Goal: Task Accomplishment & Management: Use online tool/utility

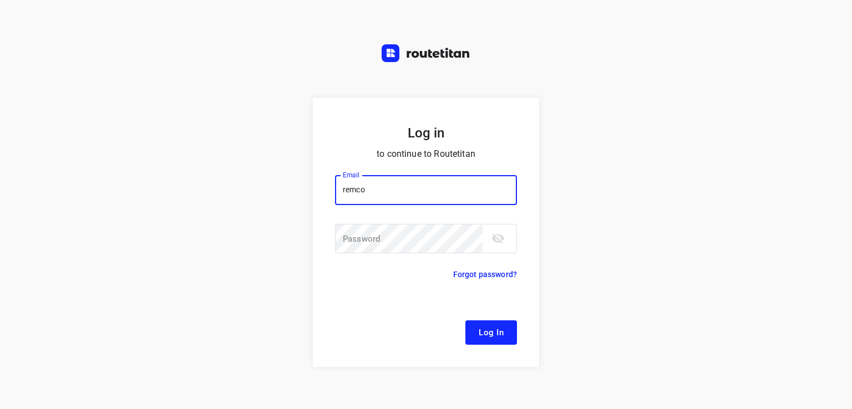
type input "[EMAIL_ADDRESS][DOMAIN_NAME]"
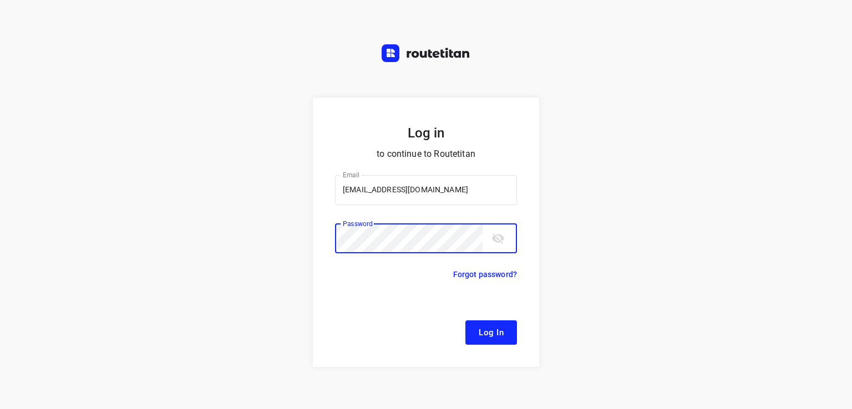
click at [466, 321] on button "Log In" at bounding box center [492, 333] width 52 height 24
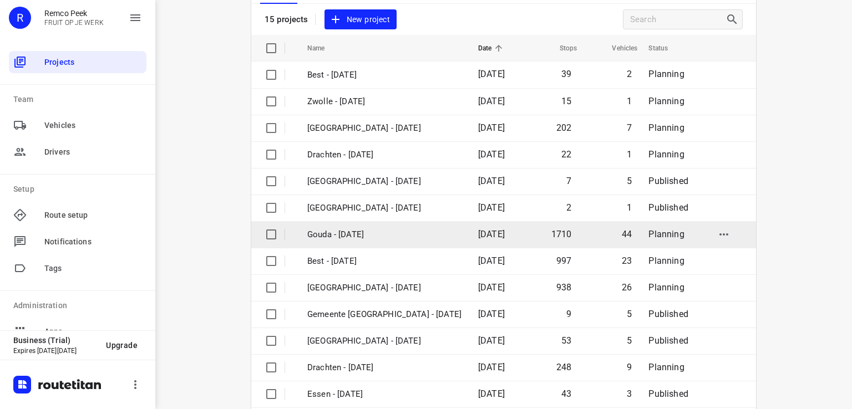
scroll to position [40, 0]
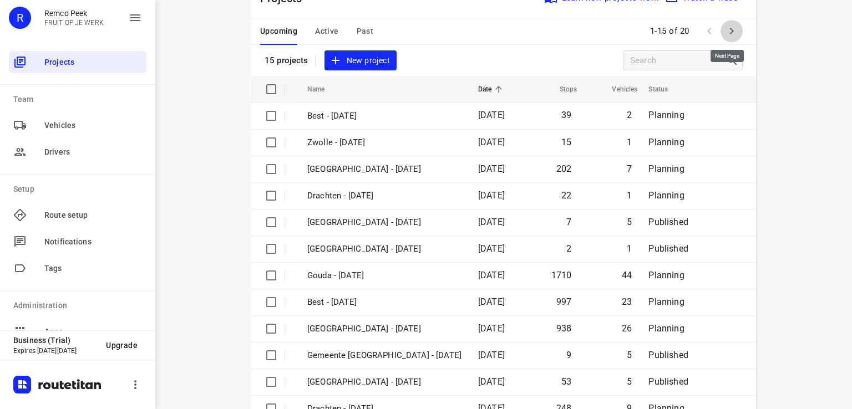
click at [730, 29] on icon "button" at bounding box center [731, 30] width 13 height 13
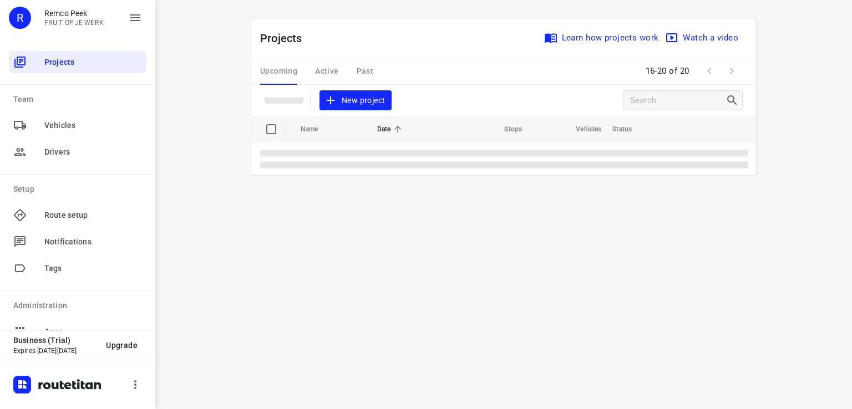
scroll to position [0, 0]
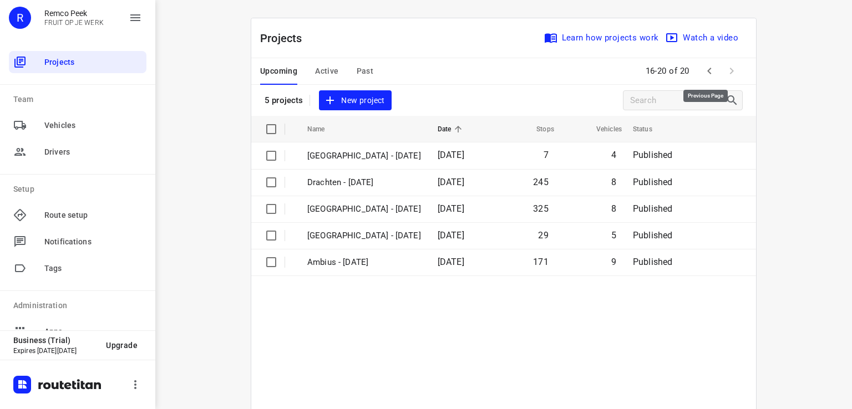
click at [706, 70] on icon "button" at bounding box center [709, 70] width 13 height 13
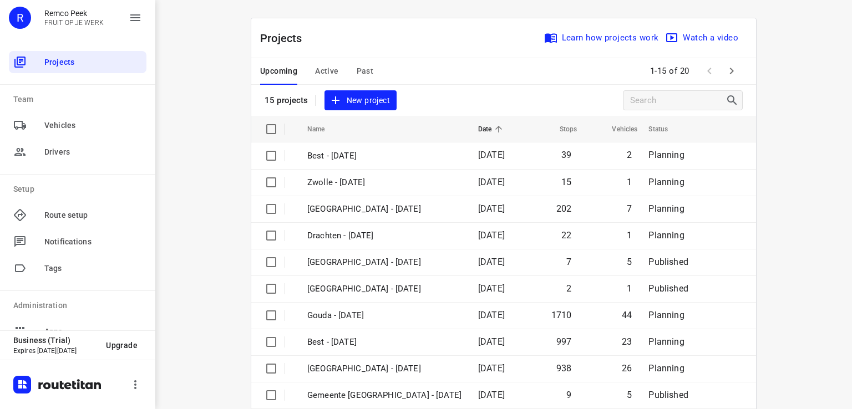
click at [320, 65] on span "Active" at bounding box center [326, 71] width 23 height 14
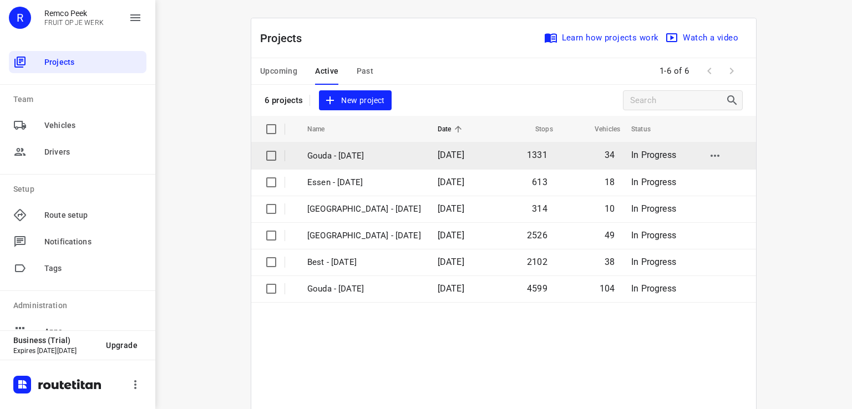
click at [343, 154] on p "Gouda - [DATE]" at bounding box center [364, 156] width 114 height 13
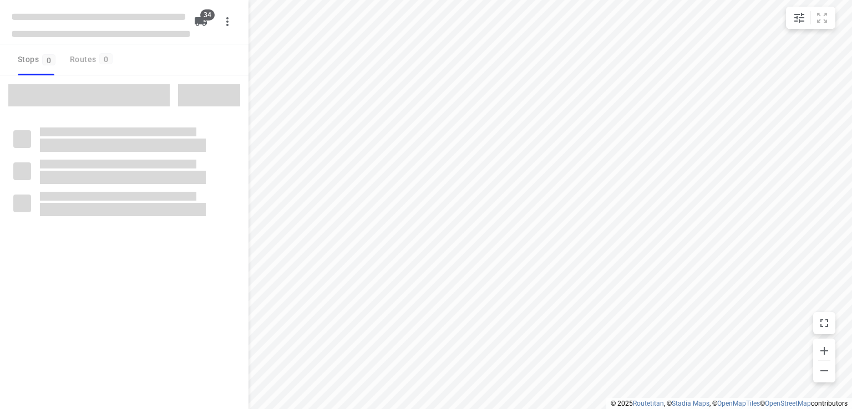
type input "distance"
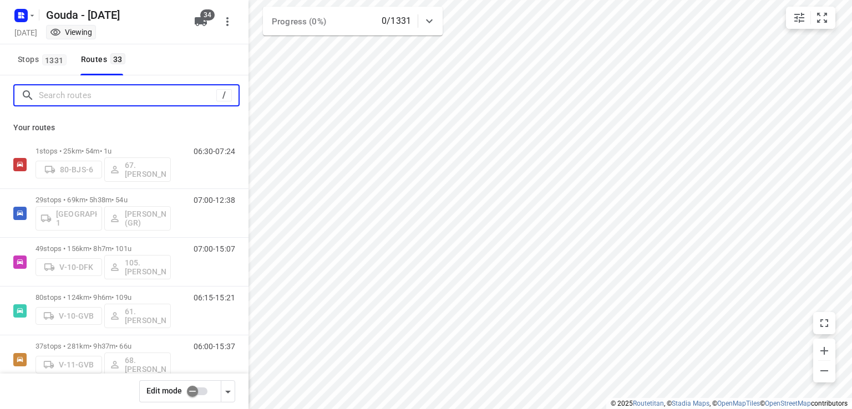
click at [146, 97] on input "Search routes" at bounding box center [128, 95] width 178 height 17
click at [158, 94] on input "Search routes" at bounding box center [139, 95] width 200 height 17
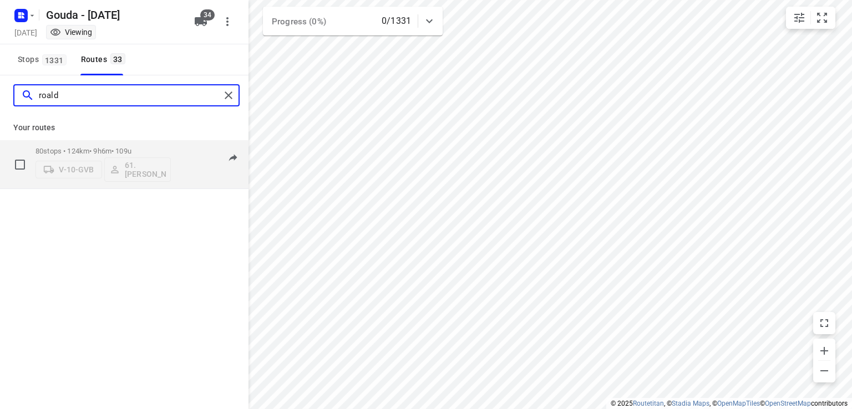
type input "roald"
click at [164, 147] on p "80 stops • 124km • 9h6m • 109u" at bounding box center [103, 151] width 135 height 8
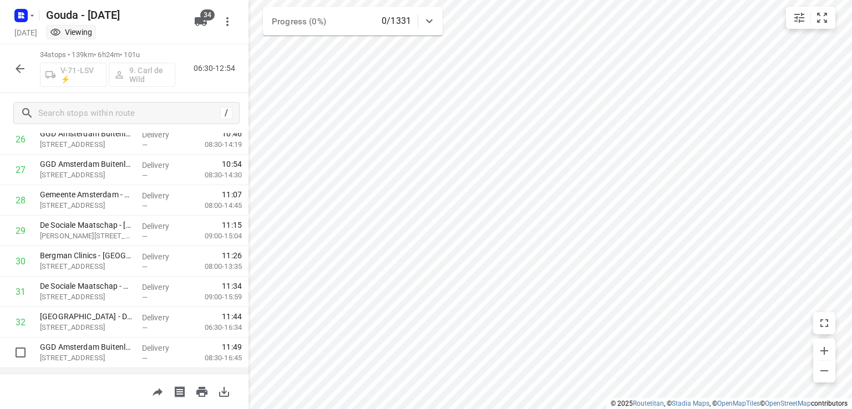
scroll to position [883, 0]
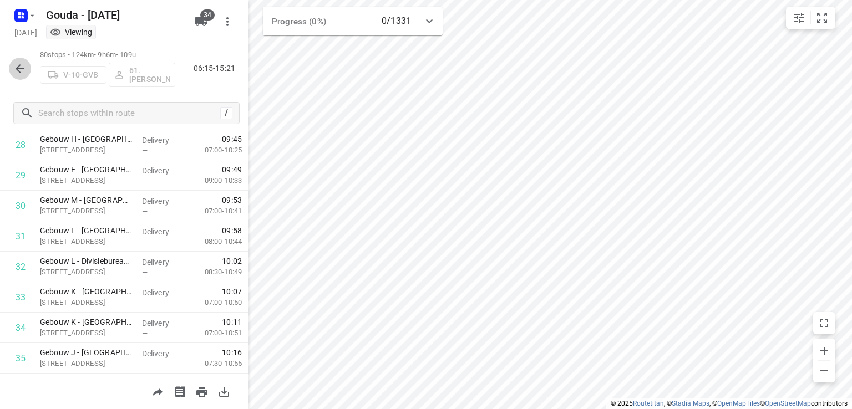
click at [21, 68] on icon "button" at bounding box center [20, 68] width 9 height 9
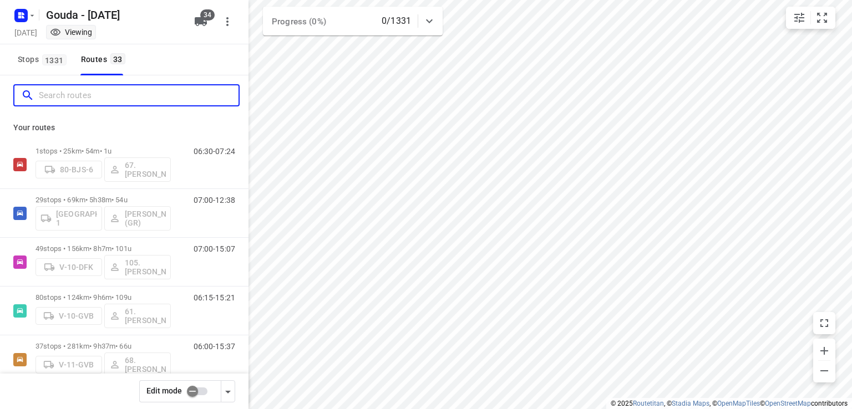
click at [80, 94] on input "Search routes" at bounding box center [139, 95] width 200 height 17
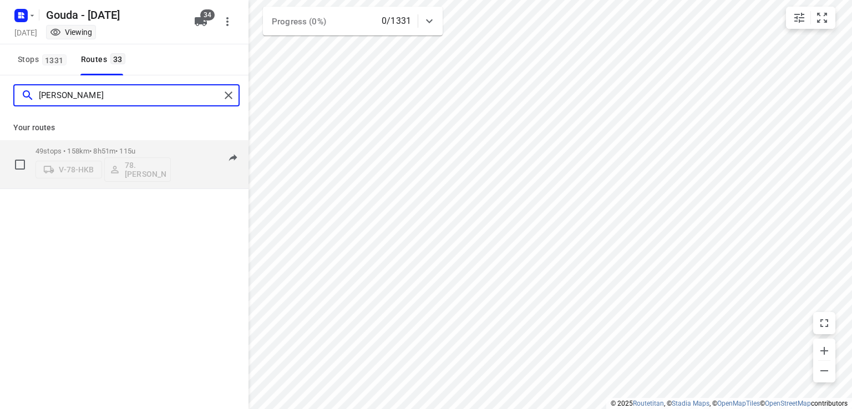
type input "[PERSON_NAME]"
click at [141, 174] on div "V-78-HKB 78.[PERSON_NAME]" at bounding box center [103, 168] width 135 height 27
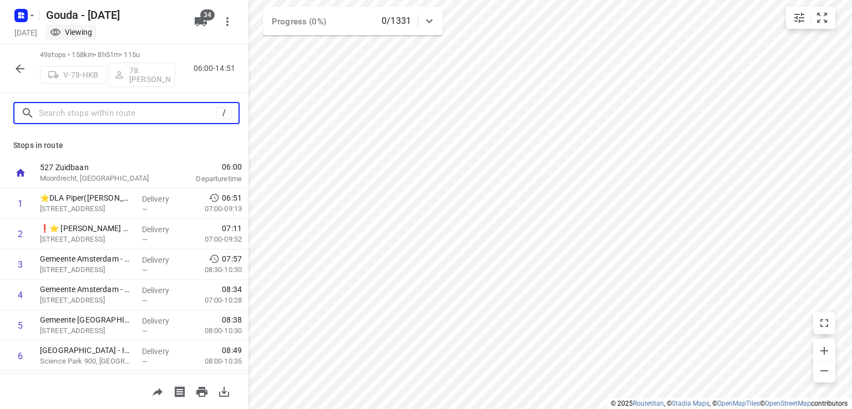
click at [138, 117] on input "text" at bounding box center [128, 113] width 178 height 17
click at [149, 75] on div "V-78-HKB 78.[PERSON_NAME]" at bounding box center [107, 73] width 135 height 27
click at [150, 80] on div "V-78-HKB 78.[PERSON_NAME]" at bounding box center [107, 73] width 135 height 27
click at [152, 83] on div "V-78-HKB 78.[PERSON_NAME]" at bounding box center [107, 73] width 135 height 27
click at [8, 65] on div "49 stops • 158km • 8h51m • 115u V-78-HKB 78.[PERSON_NAME] 06:00-14:51" at bounding box center [124, 68] width 249 height 49
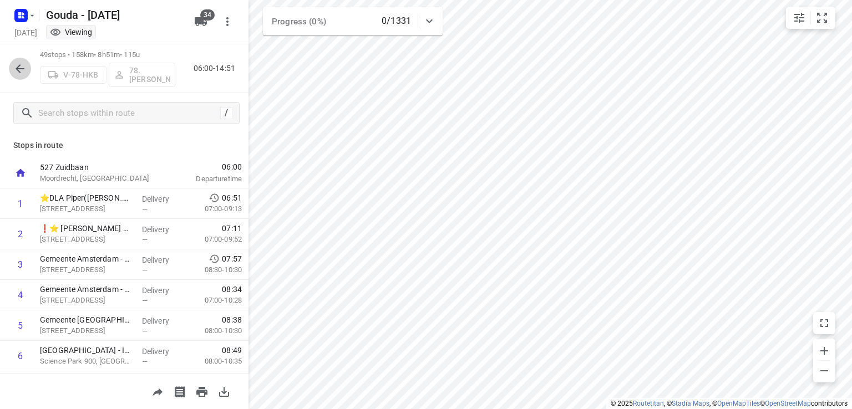
click at [25, 71] on icon "button" at bounding box center [19, 68] width 13 height 13
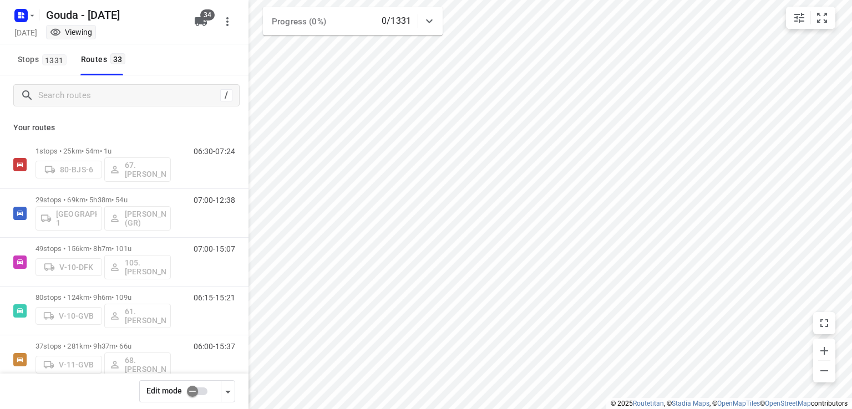
click at [195, 395] on input "checkbox" at bounding box center [192, 391] width 63 height 21
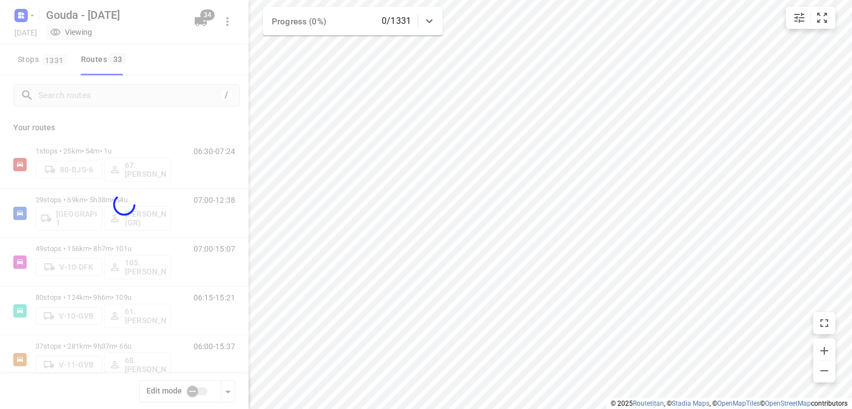
checkbox input "true"
click at [114, 99] on div at bounding box center [124, 204] width 249 height 409
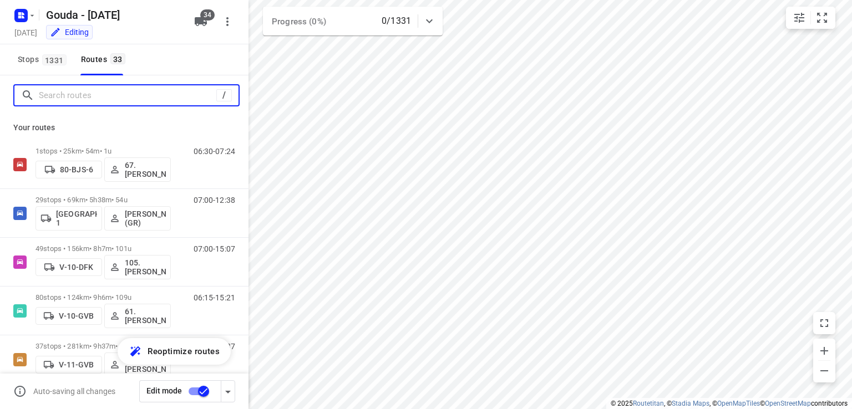
click at [108, 98] on input "Search routes" at bounding box center [128, 95] width 178 height 17
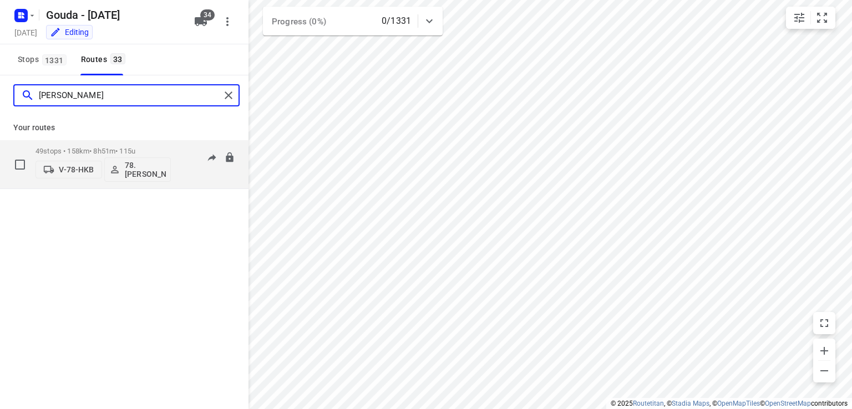
type input "[PERSON_NAME]"
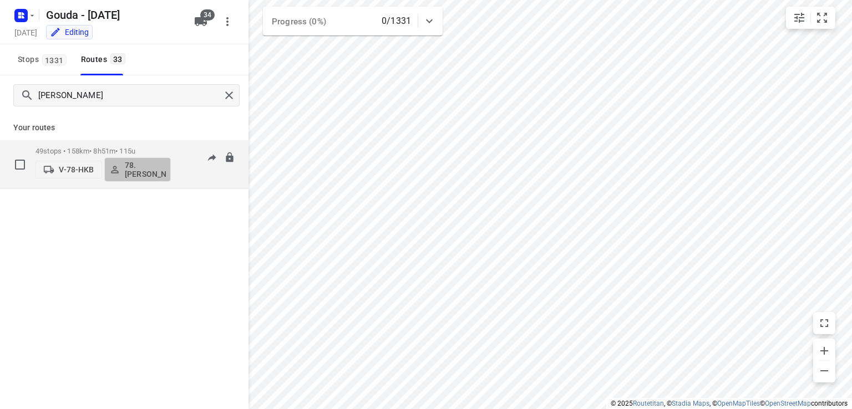
click at [144, 165] on p "78.[PERSON_NAME]" at bounding box center [145, 170] width 41 height 18
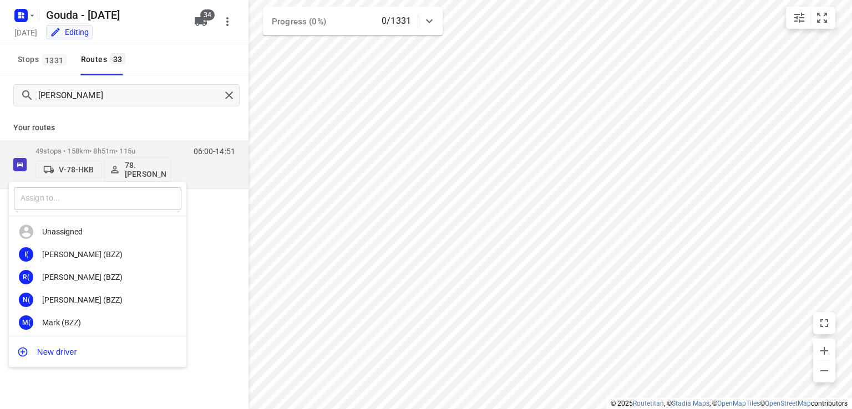
click at [114, 200] on input "text" at bounding box center [98, 199] width 168 height 23
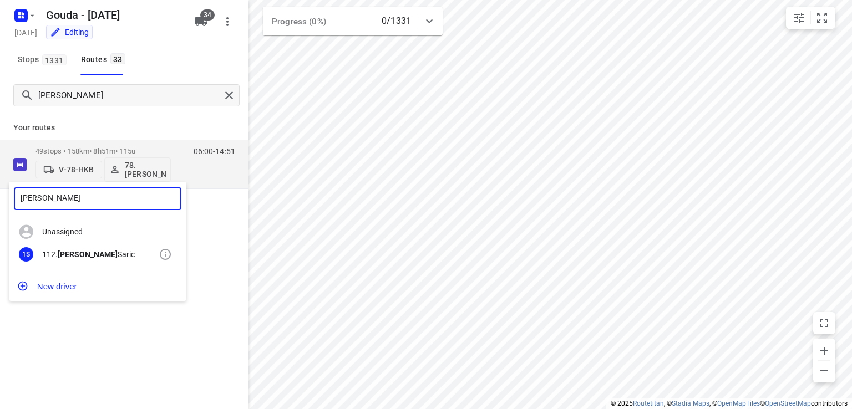
type input "[PERSON_NAME]"
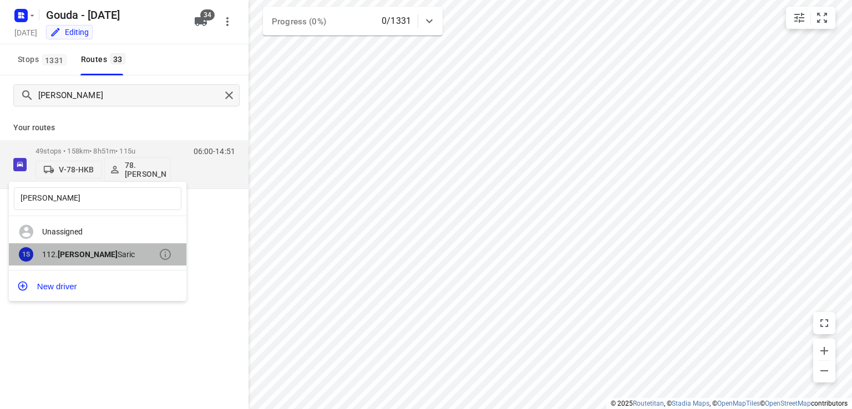
click at [96, 252] on div "112. [PERSON_NAME]" at bounding box center [100, 254] width 117 height 9
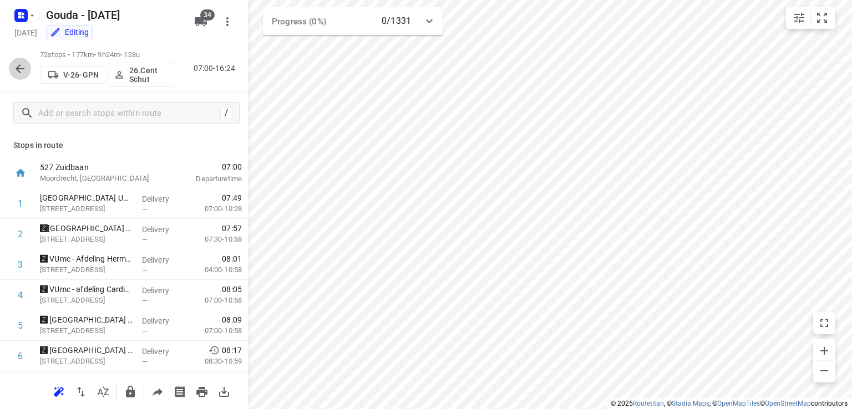
click at [18, 68] on icon "button" at bounding box center [20, 68] width 9 height 9
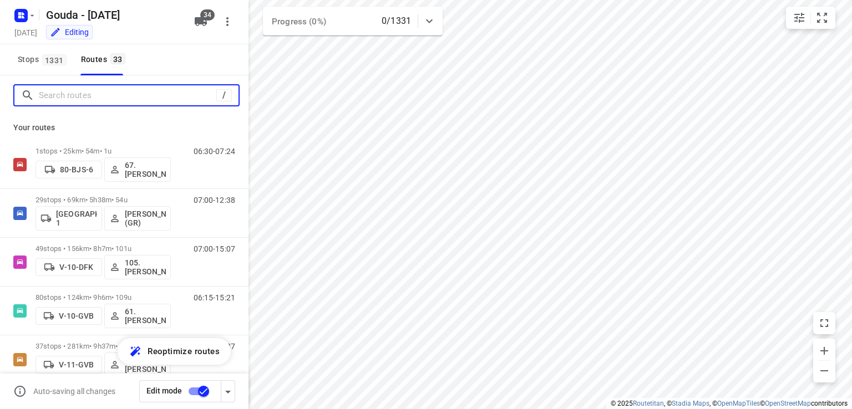
click at [98, 99] on input "Search routes" at bounding box center [128, 95] width 178 height 17
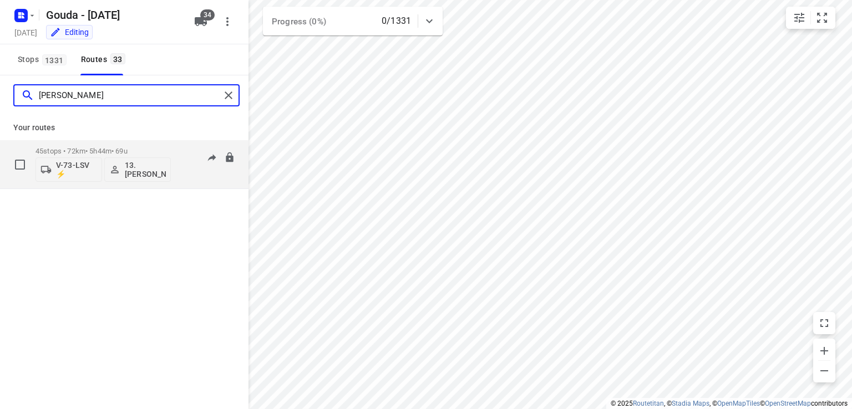
type input "[PERSON_NAME]"
click at [153, 156] on div "V-73-LSV ⚡ 13. [PERSON_NAME]" at bounding box center [103, 168] width 135 height 27
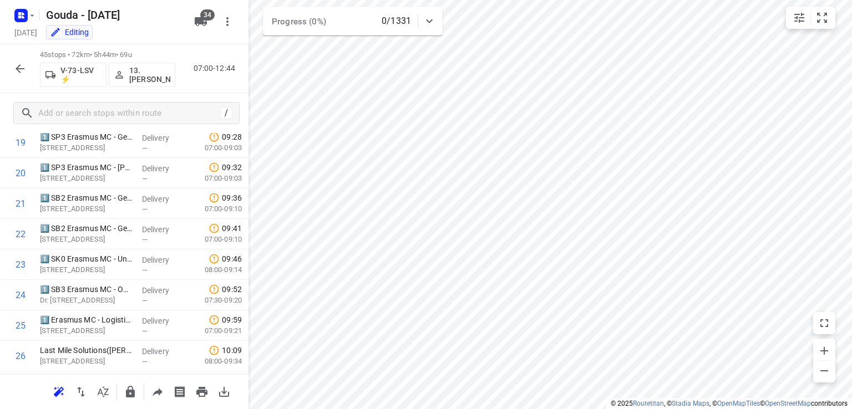
scroll to position [1218, 0]
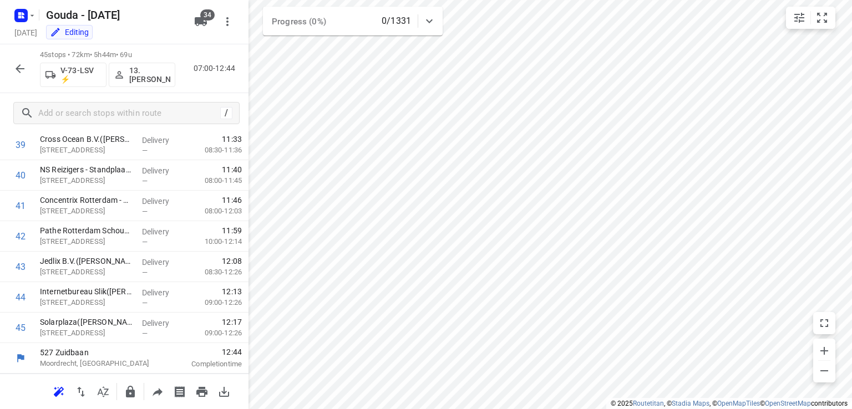
click at [432, 409] on html "i © 2025 Routetitan , © Stadia Maps , © OpenMapTiles © OpenStreetMap contributo…" at bounding box center [426, 204] width 852 height 409
click at [14, 72] on icon "button" at bounding box center [19, 68] width 13 height 13
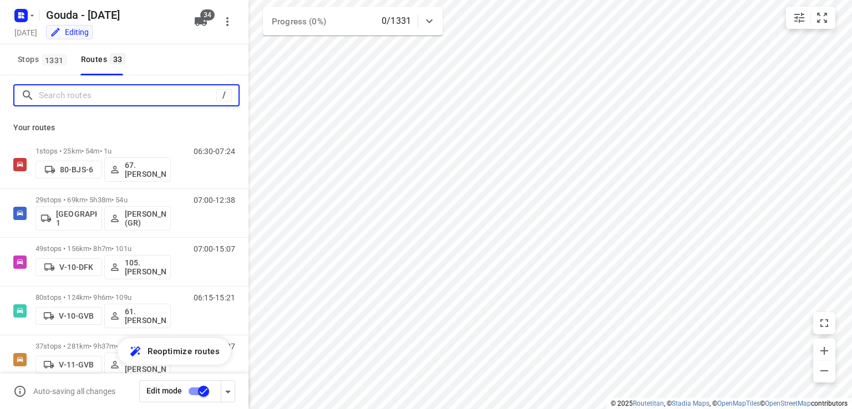
click at [83, 98] on input "Search routes" at bounding box center [128, 95] width 178 height 17
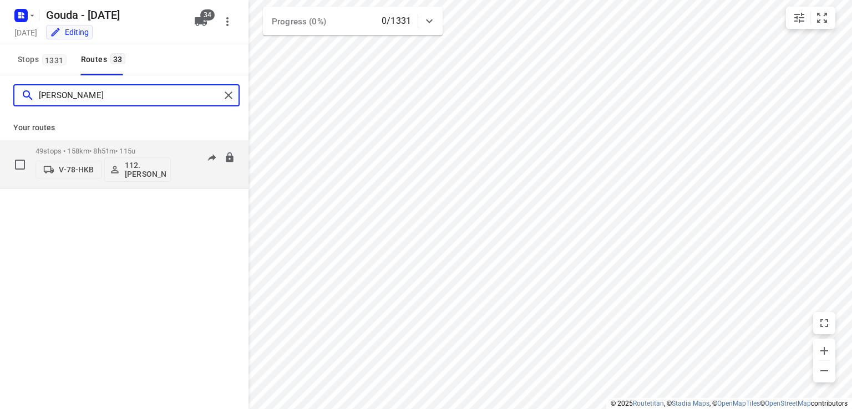
type input "[PERSON_NAME]"
click at [168, 145] on div "49 stops • 158km • 8h51m • 115u V-78-HKB 112.[PERSON_NAME]" at bounding box center [103, 164] width 135 height 46
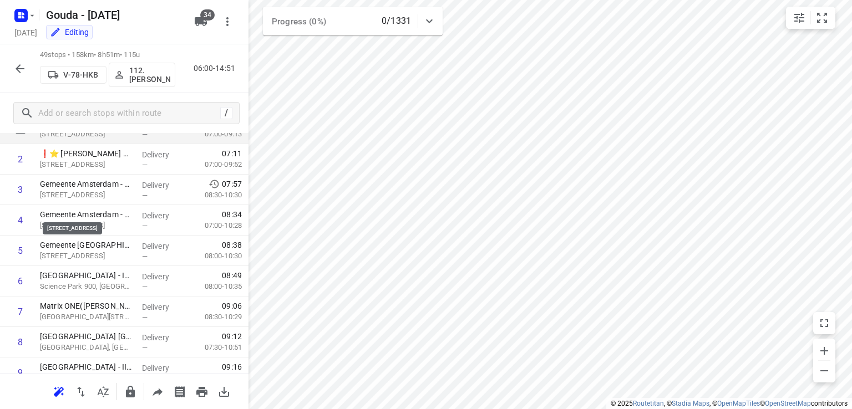
scroll to position [0, 0]
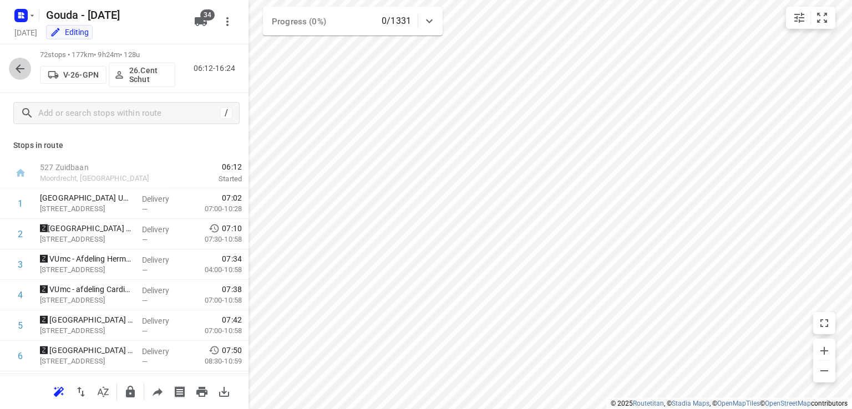
click at [22, 70] on icon "button" at bounding box center [19, 68] width 13 height 13
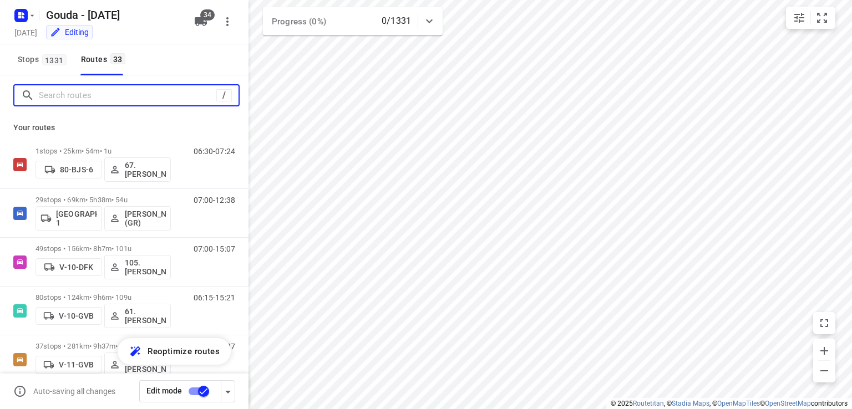
click at [89, 100] on input "Search routes" at bounding box center [128, 95] width 178 height 17
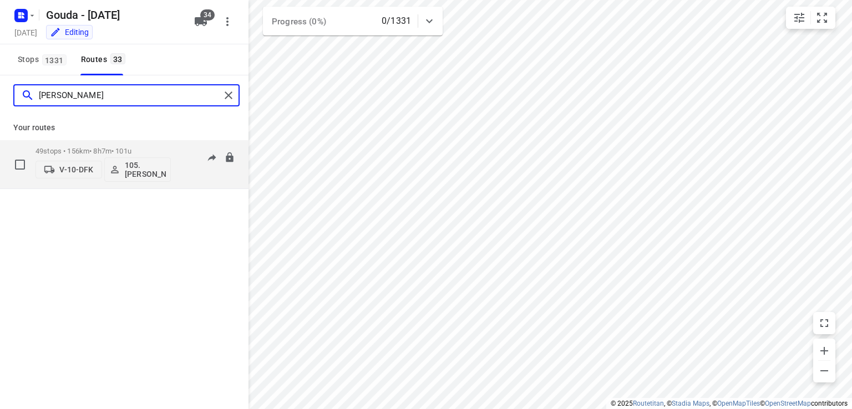
type input "[PERSON_NAME]"
click at [149, 149] on p "49 stops • 156km • 8h7m • 101u" at bounding box center [103, 151] width 135 height 8
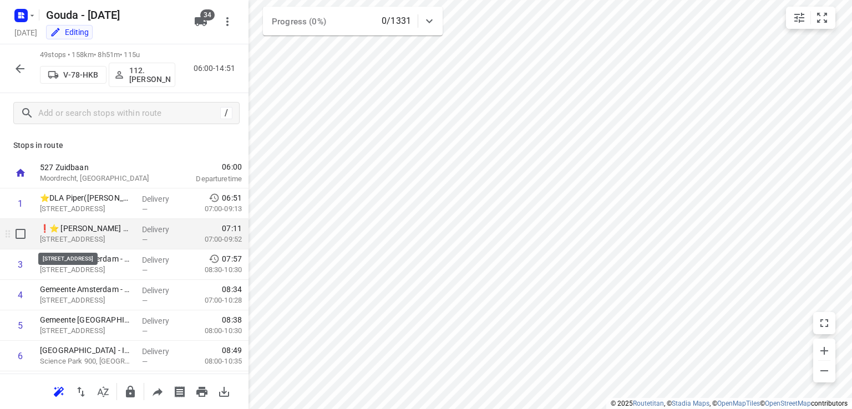
click at [92, 236] on p "[STREET_ADDRESS]" at bounding box center [86, 239] width 93 height 11
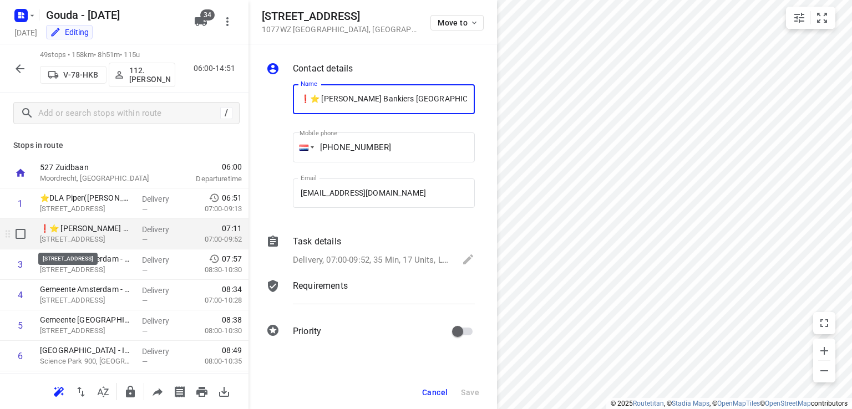
scroll to position [0, 177]
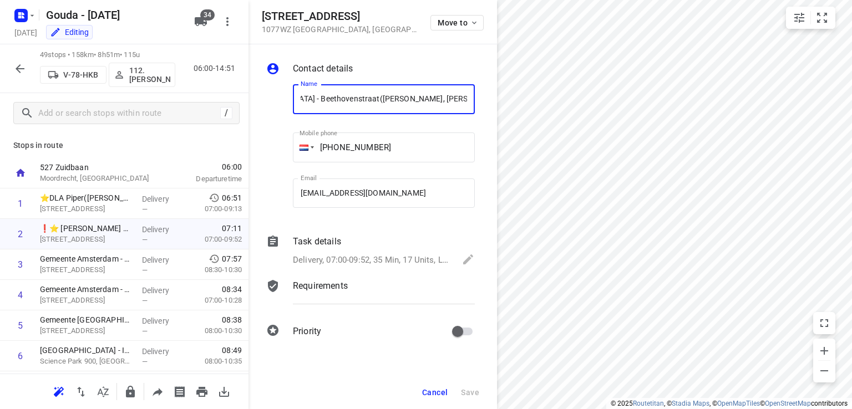
click at [352, 262] on p "Delivery, 07:00-09:52, 35 Min, 17 Units, LET OP! Oud fruit moet mee retour!" at bounding box center [372, 260] width 158 height 13
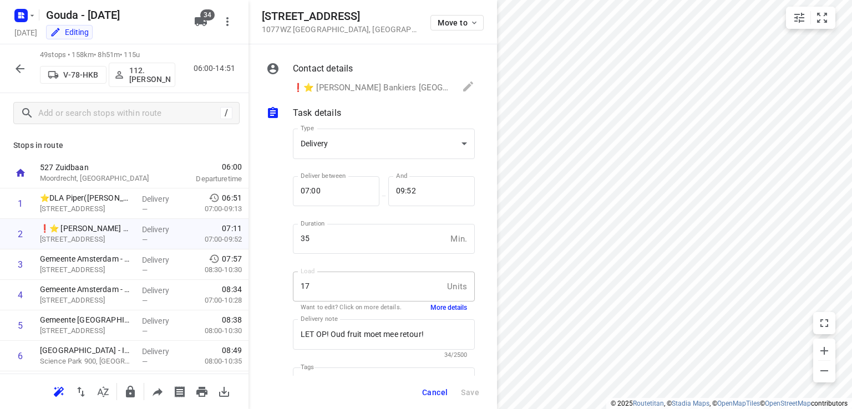
scroll to position [0, 0]
click at [432, 312] on button "More details" at bounding box center [449, 308] width 37 height 9
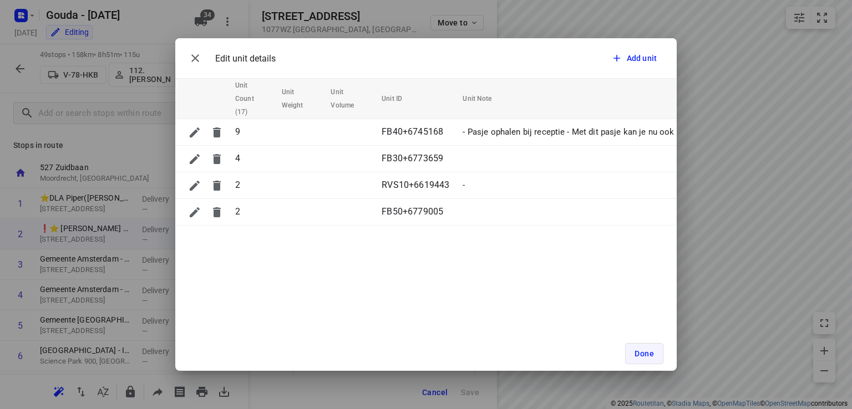
click at [653, 351] on span "Done" at bounding box center [644, 354] width 19 height 9
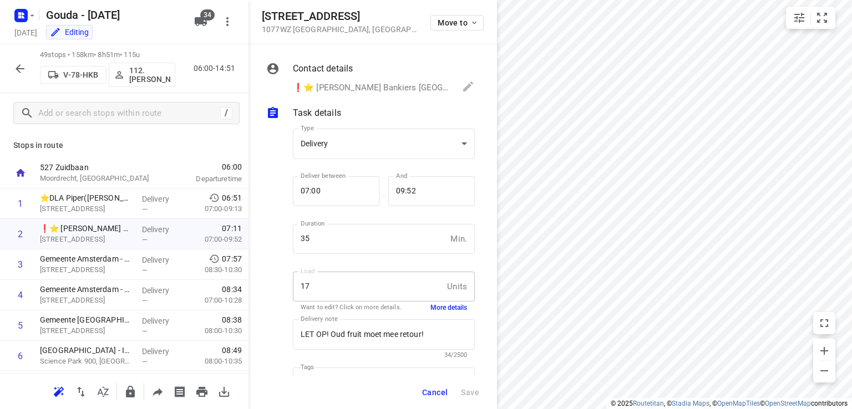
click at [431, 398] on button "Cancel" at bounding box center [435, 393] width 34 height 20
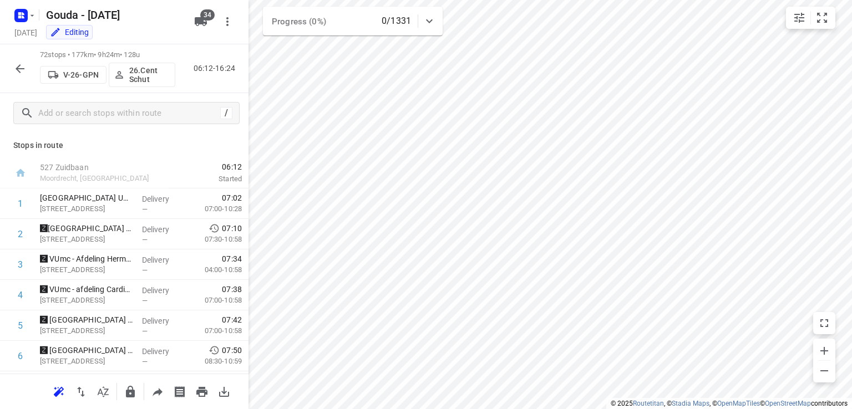
click at [20, 77] on button "button" at bounding box center [20, 69] width 22 height 22
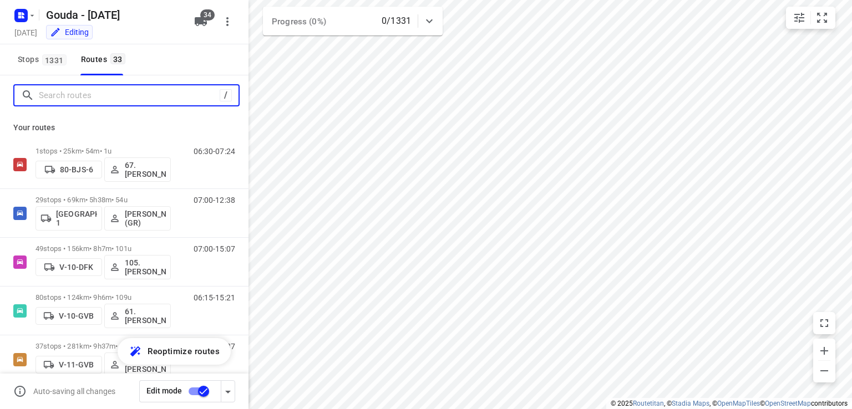
click at [75, 102] on input "Search routes" at bounding box center [129, 95] width 181 height 17
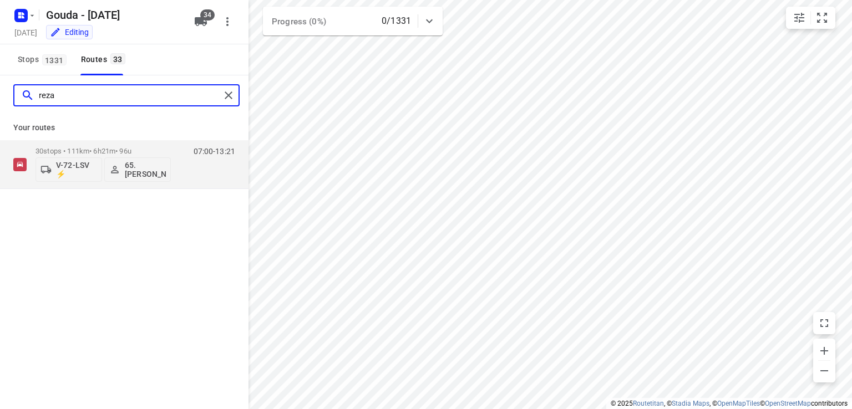
type input "reza"
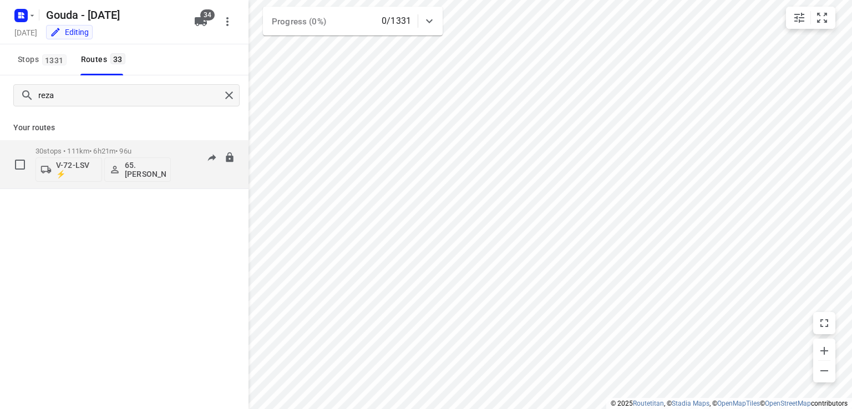
click at [159, 141] on div "30 stops • 111km • 6h21m • 96u V-72-LSV ⚡ 65. [PERSON_NAME]" at bounding box center [103, 164] width 135 height 46
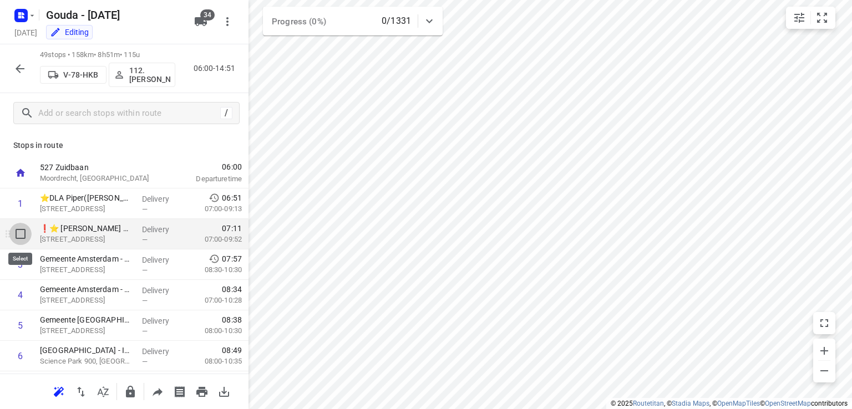
click at [23, 234] on input "checkbox" at bounding box center [20, 234] width 22 height 22
checkbox input "true"
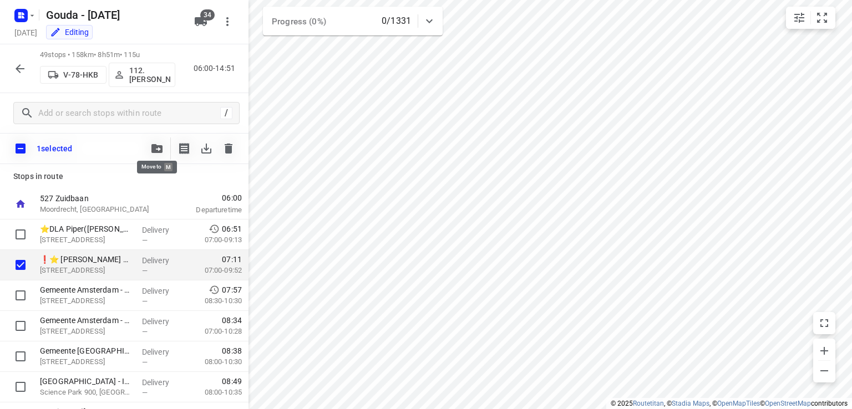
click at [161, 145] on icon "button" at bounding box center [156, 148] width 11 height 9
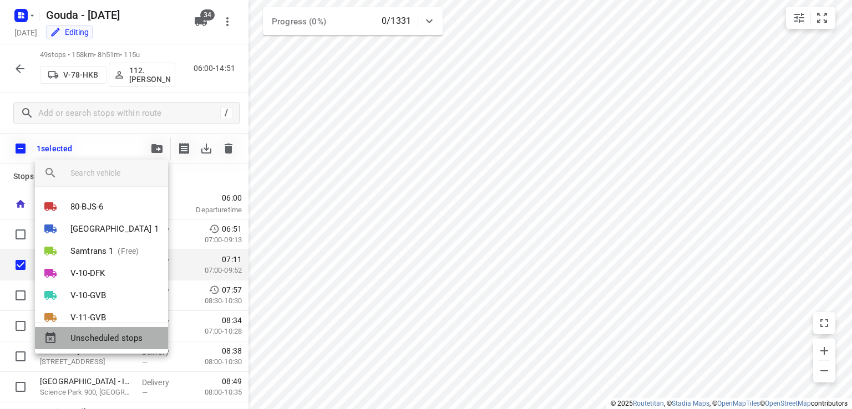
click at [82, 335] on span "Unscheduled stops" at bounding box center [114, 338] width 89 height 13
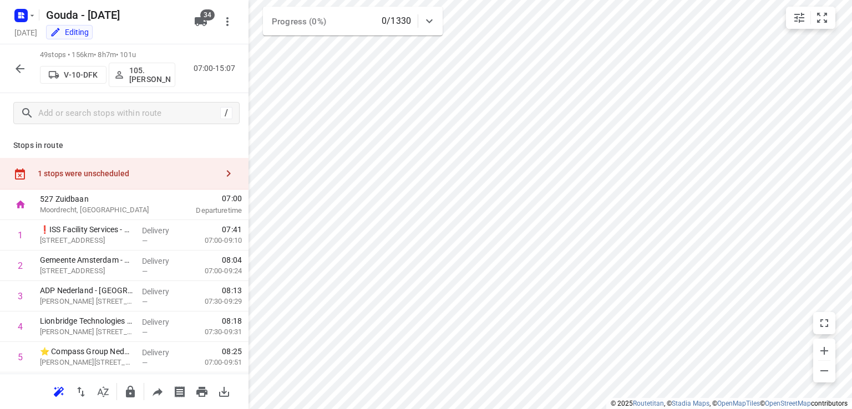
click at [140, 170] on div "1 stops were unscheduled" at bounding box center [128, 173] width 180 height 9
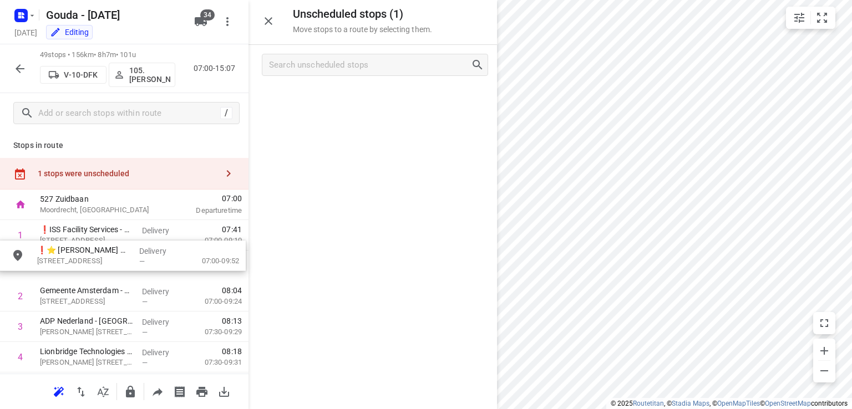
drag, startPoint x: 338, startPoint y: 94, endPoint x: 85, endPoint y: 257, distance: 301.5
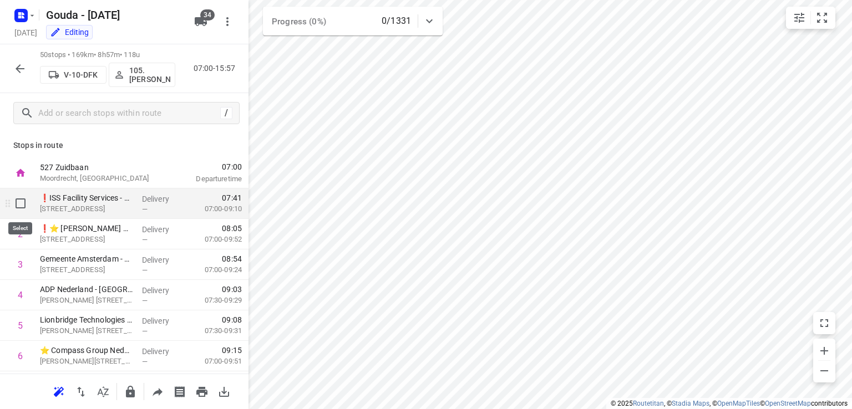
click at [23, 205] on input "checkbox" at bounding box center [20, 204] width 22 height 22
checkbox input "true"
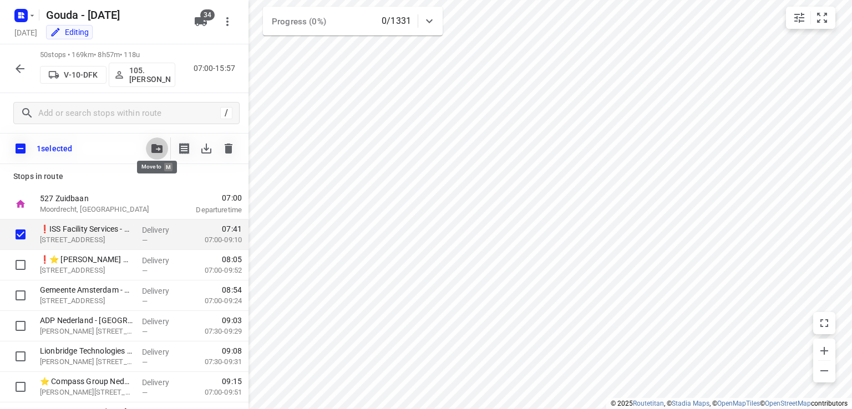
click at [163, 151] on span "button" at bounding box center [156, 148] width 13 height 9
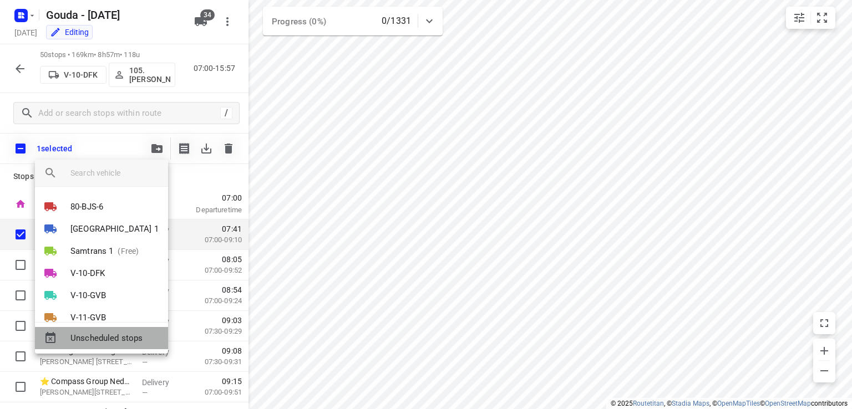
click at [117, 336] on span "Unscheduled stops" at bounding box center [114, 338] width 89 height 13
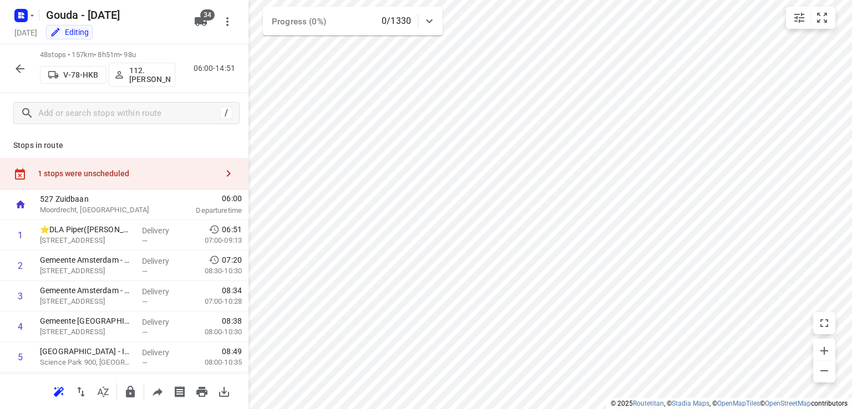
click at [175, 170] on div "1 stops were unscheduled" at bounding box center [128, 173] width 180 height 9
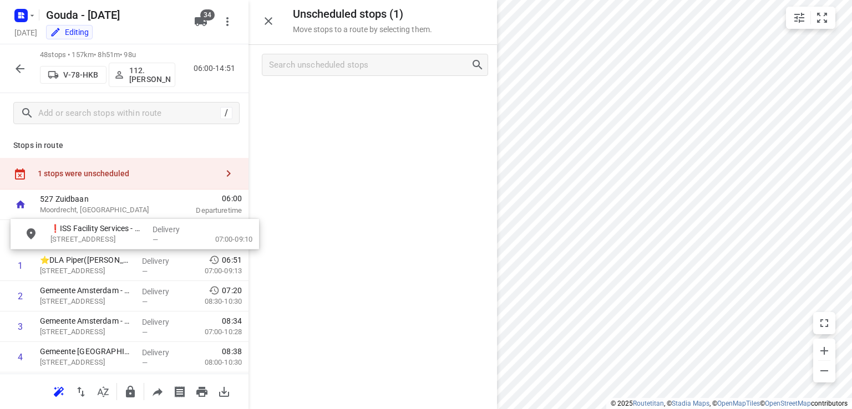
drag, startPoint x: 230, startPoint y: 180, endPoint x: 68, endPoint y: 256, distance: 178.7
